Goal: Subscribe to service/newsletter

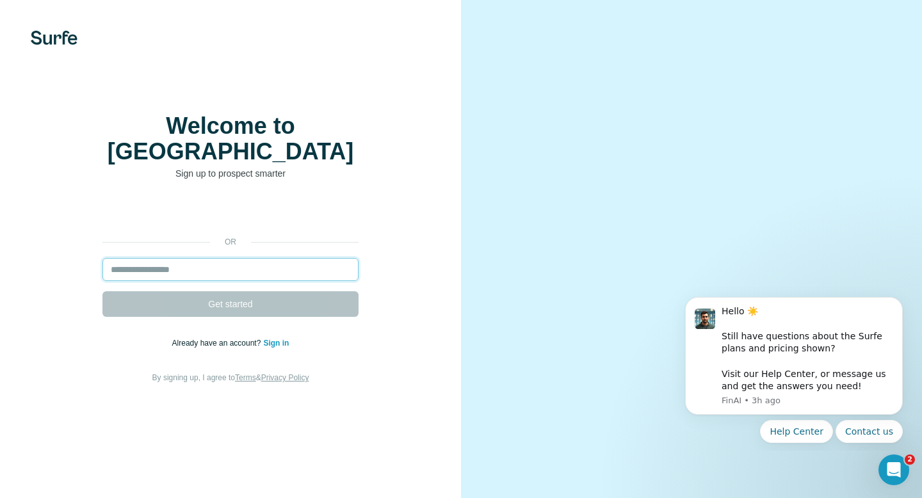
click at [286, 259] on input "email" at bounding box center [230, 269] width 256 height 23
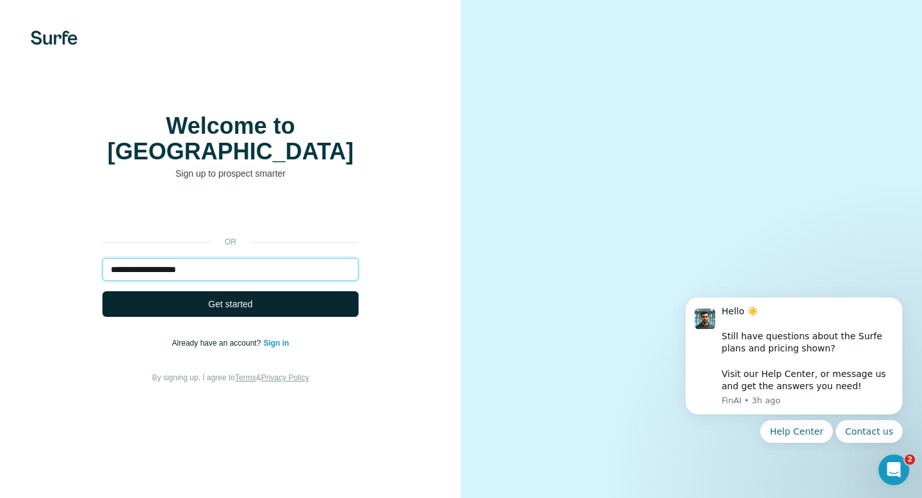
type input "**********"
click at [251, 298] on span "Get started" at bounding box center [230, 304] width 44 height 13
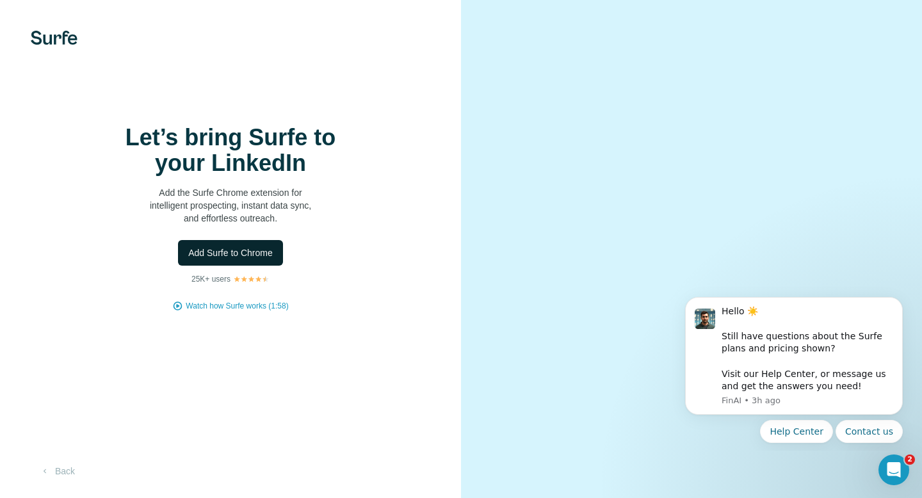
click at [246, 257] on span "Add Surfe to Chrome" at bounding box center [230, 252] width 85 height 13
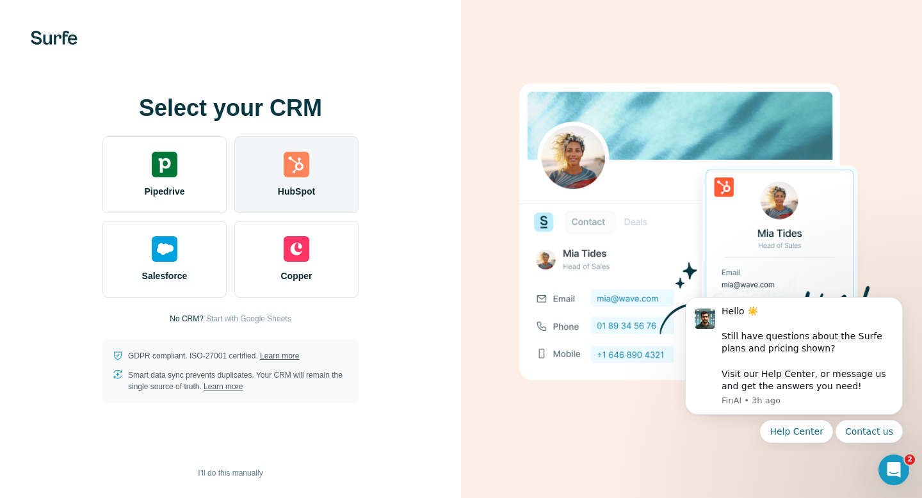
click at [289, 184] on div "HubSpot" at bounding box center [296, 174] width 124 height 77
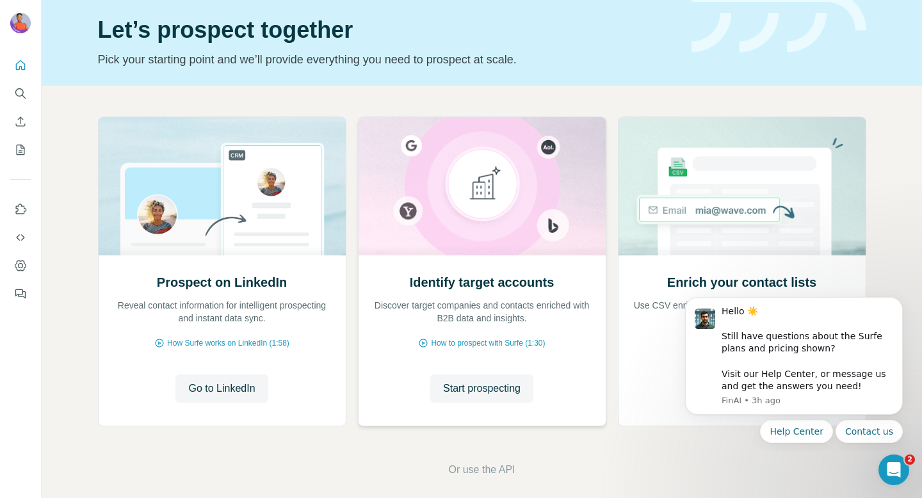
scroll to position [53, 0]
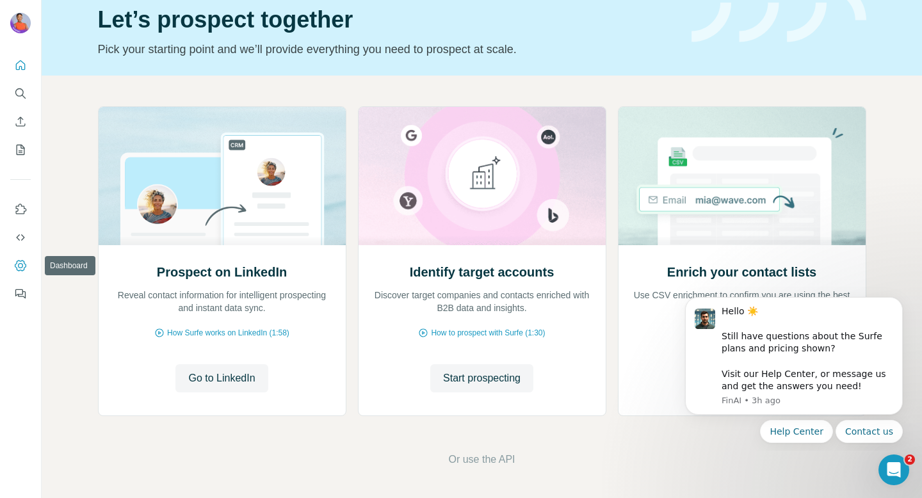
click at [19, 269] on icon "Dashboard" at bounding box center [20, 265] width 13 height 13
